Goal: Information Seeking & Learning: Learn about a topic

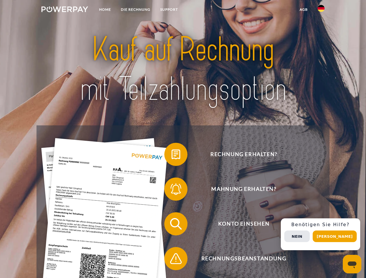
click at [65, 10] on img at bounding box center [64, 9] width 47 height 6
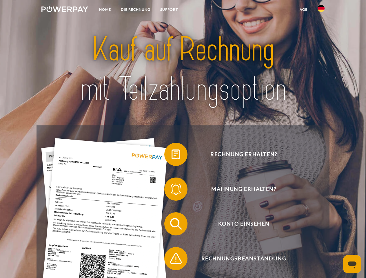
click at [321, 10] on img at bounding box center [321, 8] width 7 height 7
click at [303, 10] on link "agb" at bounding box center [304, 9] width 18 height 10
click at [172, 156] on span at bounding box center [167, 154] width 29 height 29
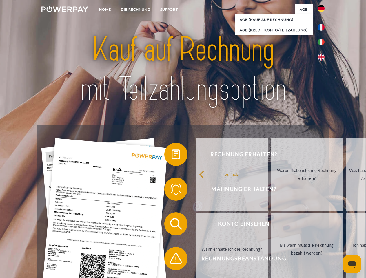
click at [172, 190] on div "Rechnung erhalten? Mahnung erhalten? Konto einsehen" at bounding box center [183, 241] width 293 height 232
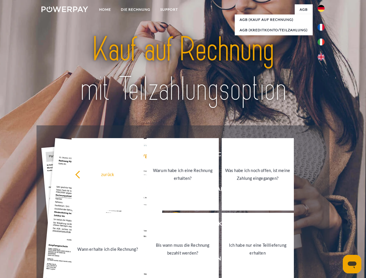
click at [172, 225] on link "Bis wann muss die Rechnung bezahlt werden?" at bounding box center [183, 249] width 72 height 72
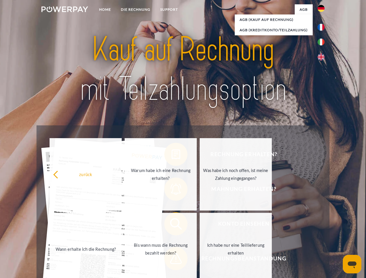
click at [172, 260] on span at bounding box center [167, 258] width 29 height 29
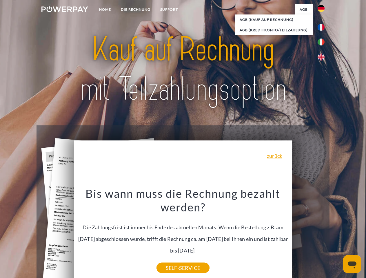
click at [323, 234] on div "Rechnung erhalten? Mahnung erhalten? Konto einsehen" at bounding box center [183, 241] width 293 height 232
click at [308, 236] on span "Konto einsehen" at bounding box center [244, 223] width 142 height 23
click at [337, 236] on header "Home DIE RECHNUNG SUPPORT" at bounding box center [183, 200] width 366 height 400
